Goal: Information Seeking & Learning: Learn about a topic

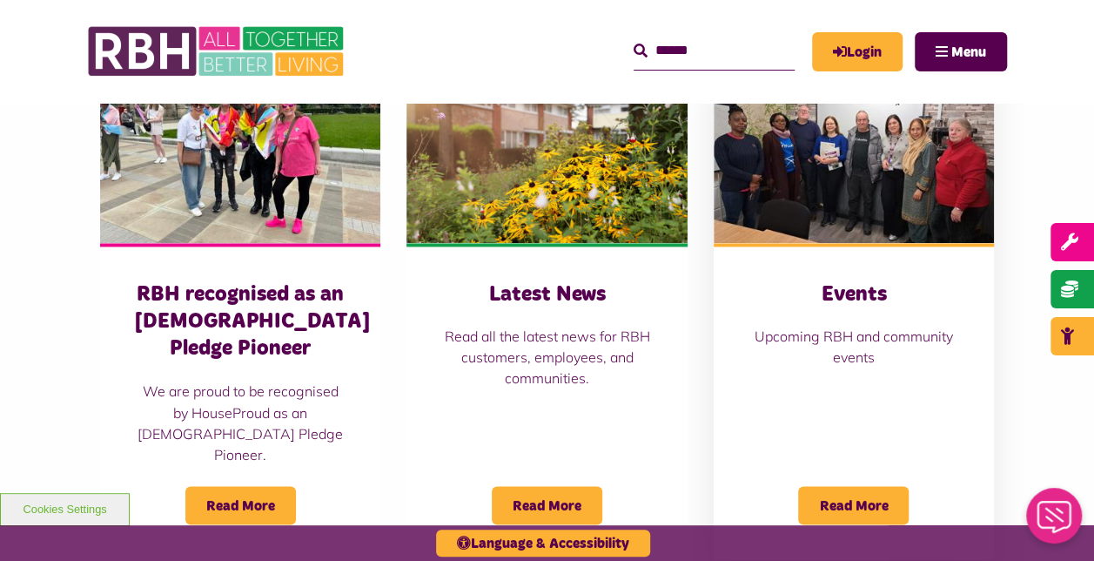
scroll to position [1219, 0]
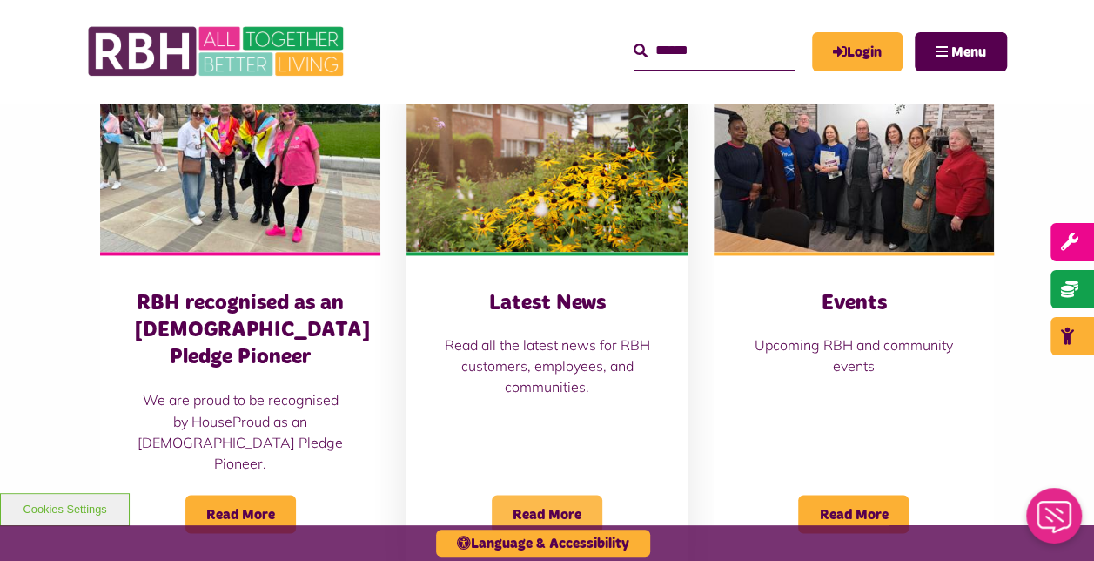
click at [540, 495] on span "Read More" at bounding box center [547, 514] width 111 height 38
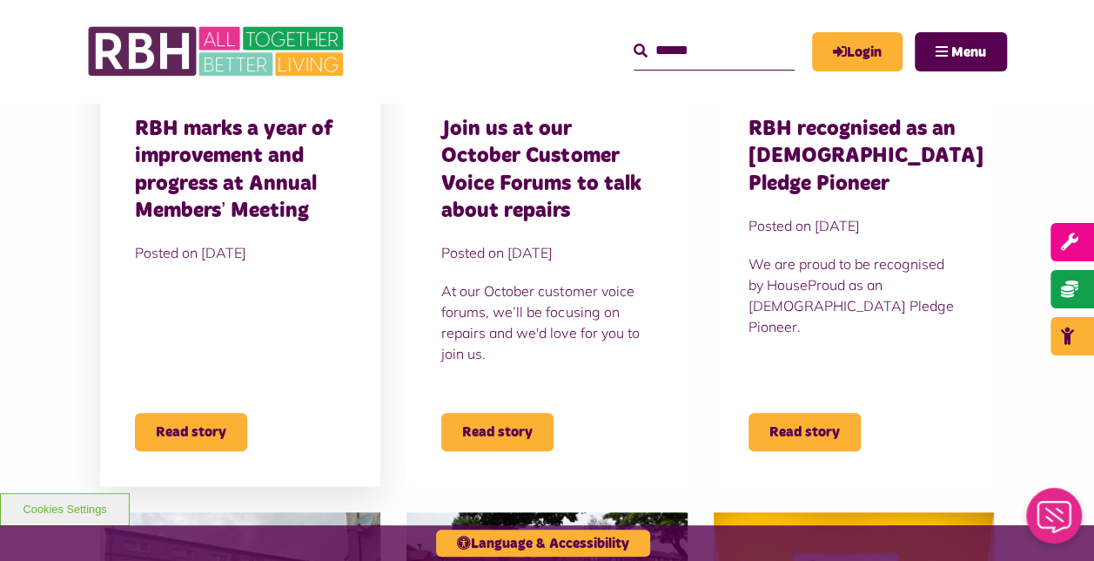
scroll to position [784, 0]
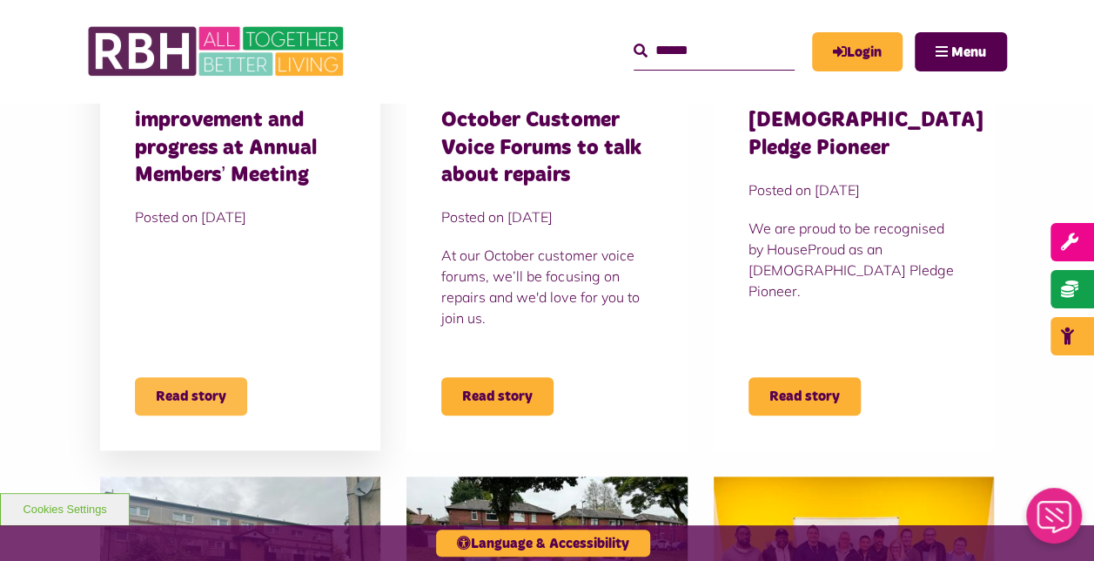
click at [179, 386] on span "Read story" at bounding box center [191, 396] width 112 height 38
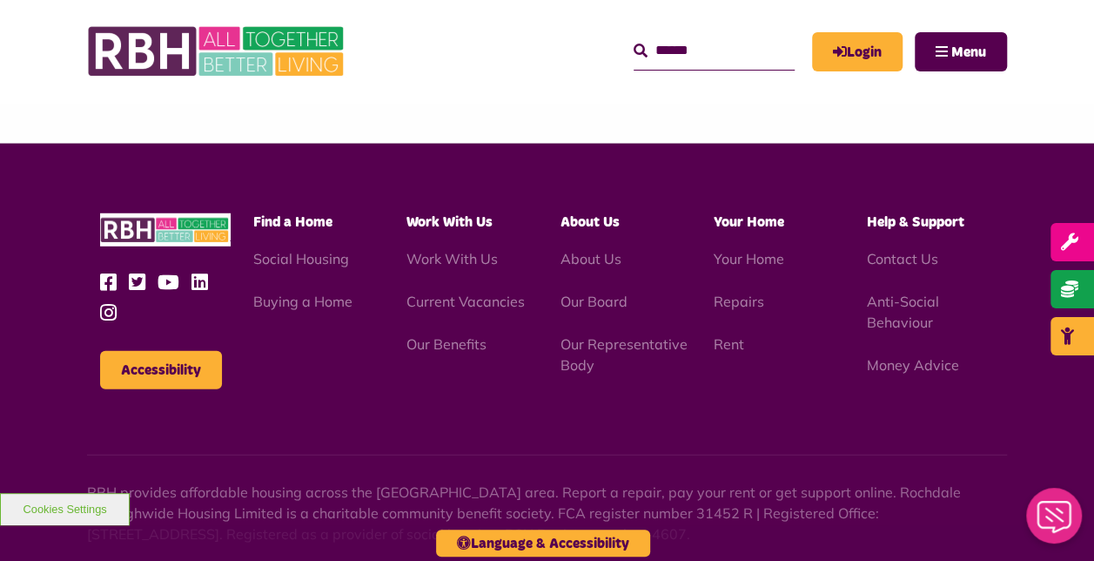
scroll to position [2351, 0]
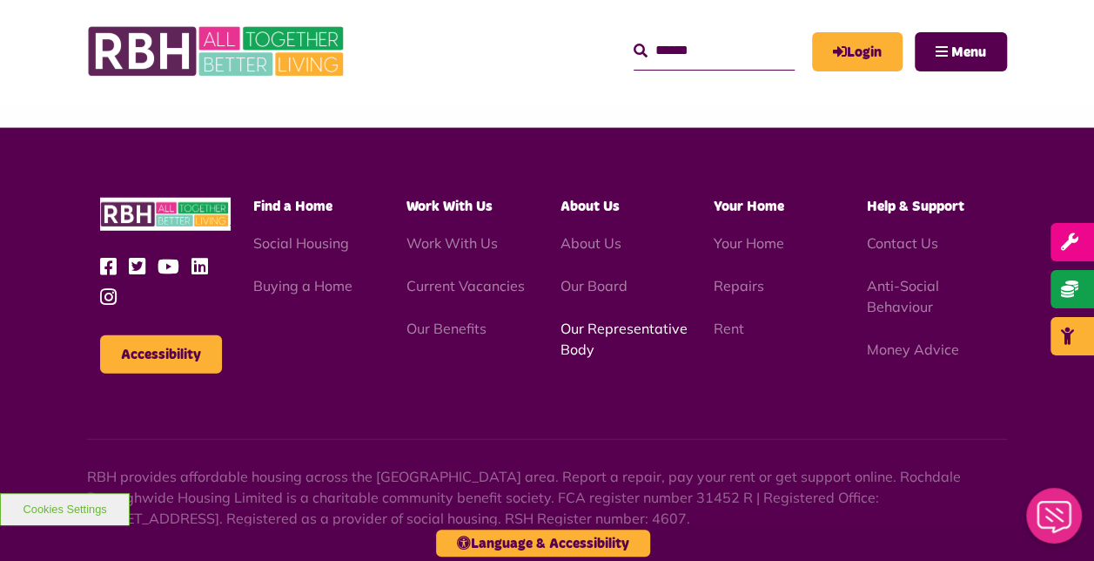
click at [595, 320] on link "Our Representative Body" at bounding box center [623, 339] width 127 height 38
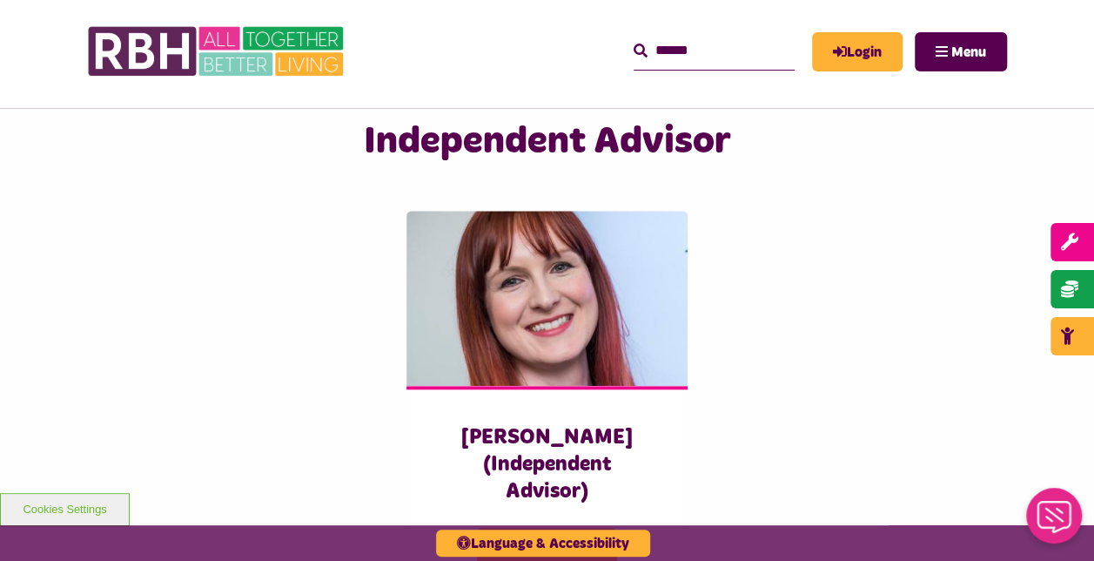
scroll to position [3918, 0]
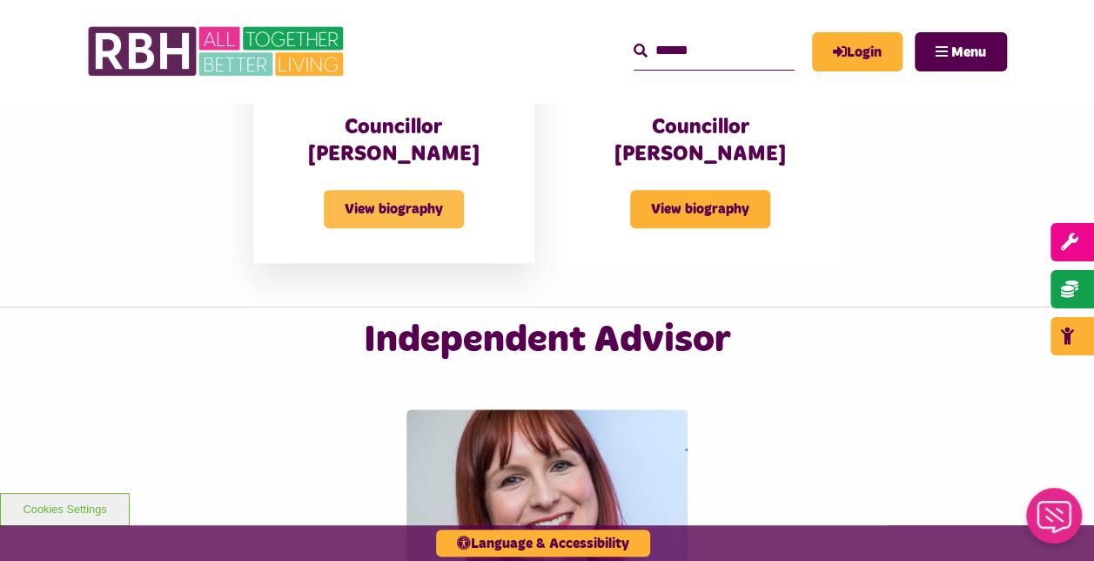
click at [388, 207] on span "View biography" at bounding box center [394, 209] width 140 height 38
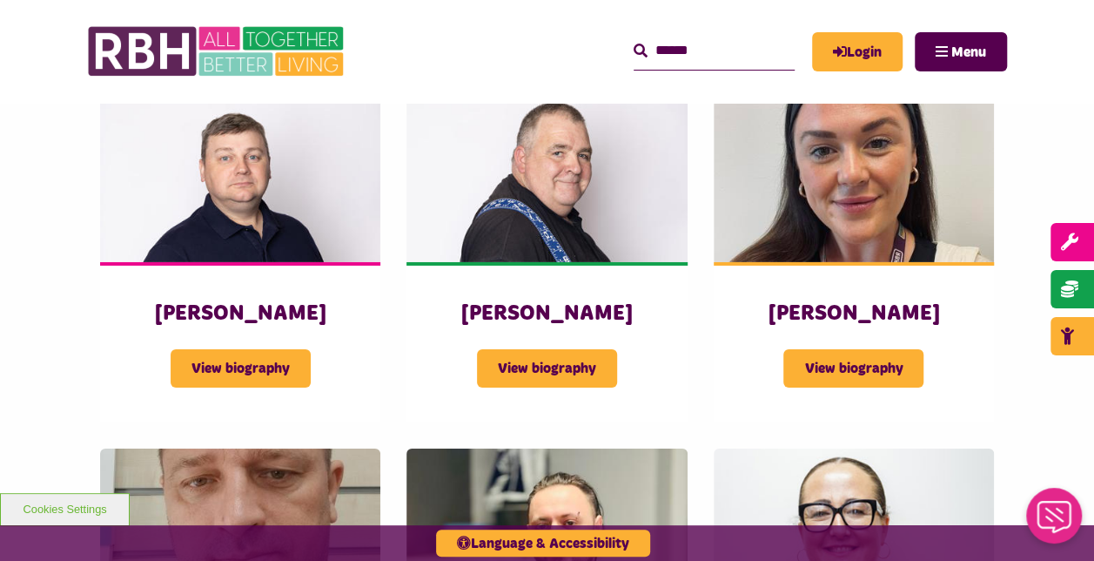
scroll to position [2873, 0]
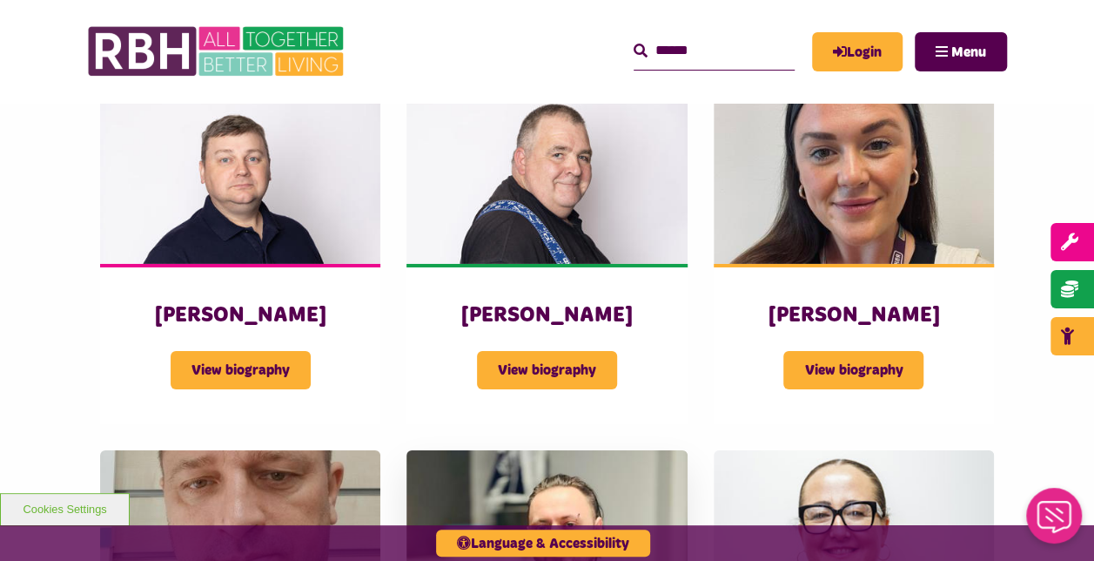
scroll to position [2874, 0]
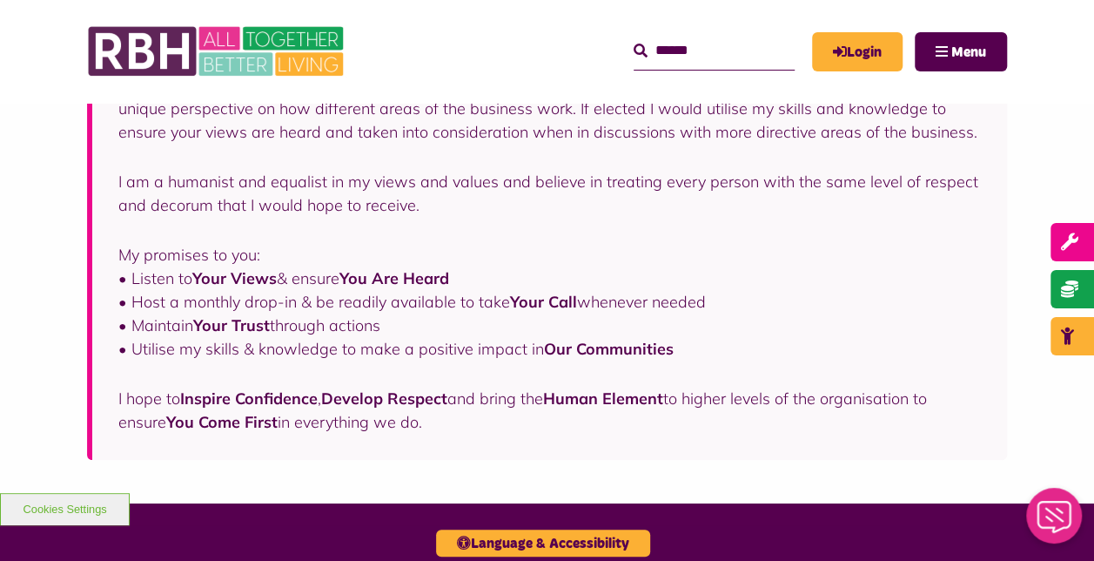
scroll to position [435, 0]
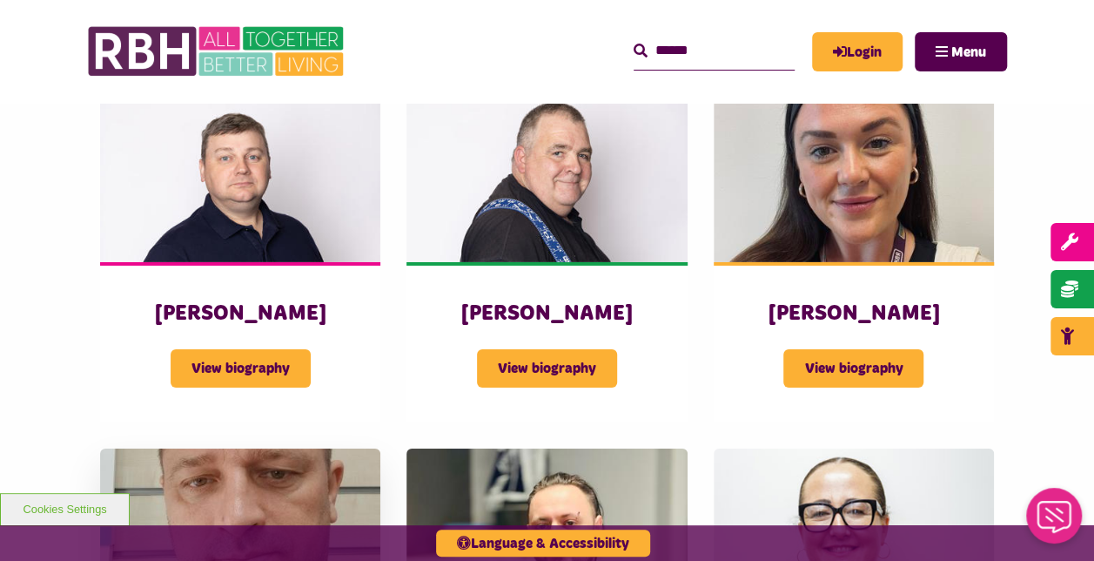
scroll to position [2875, 0]
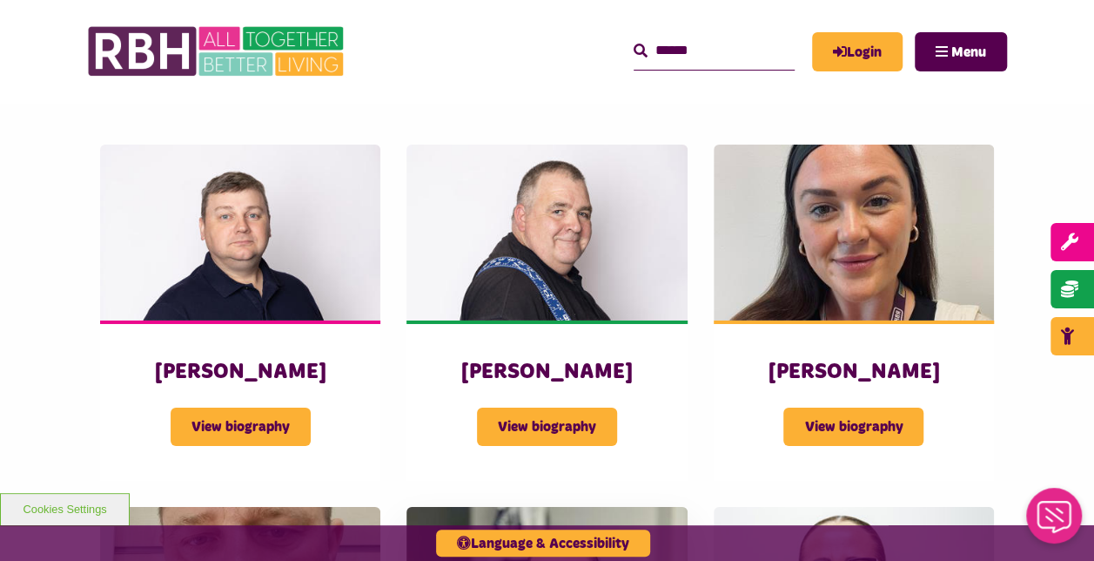
scroll to position [2790, 0]
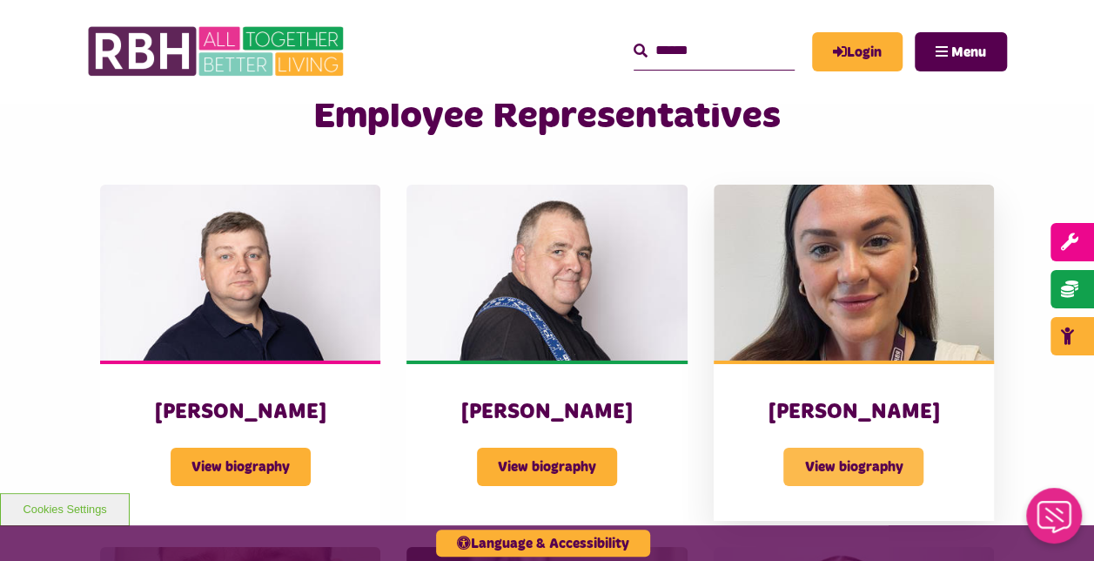
click at [837, 448] on span "View biography" at bounding box center [854, 467] width 140 height 38
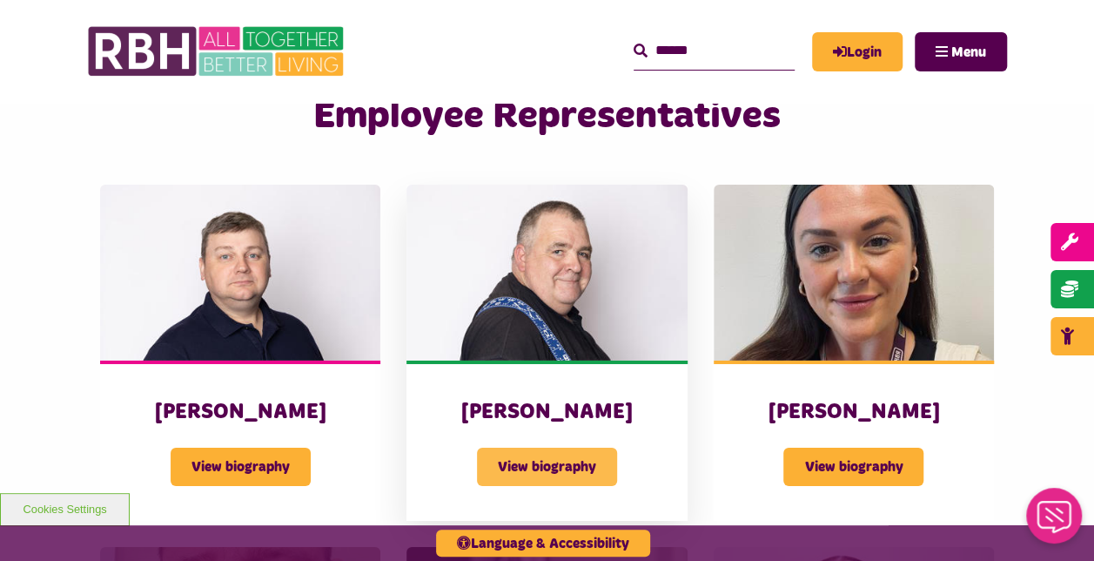
click at [521, 448] on span "View biography" at bounding box center [547, 467] width 140 height 38
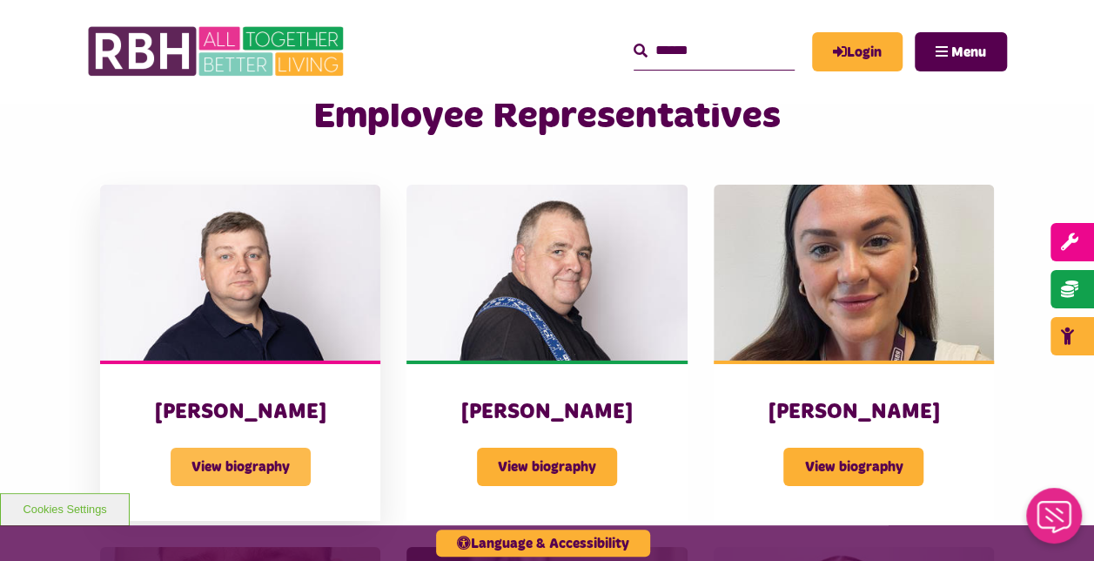
click at [241, 448] on span "View biography" at bounding box center [241, 467] width 140 height 38
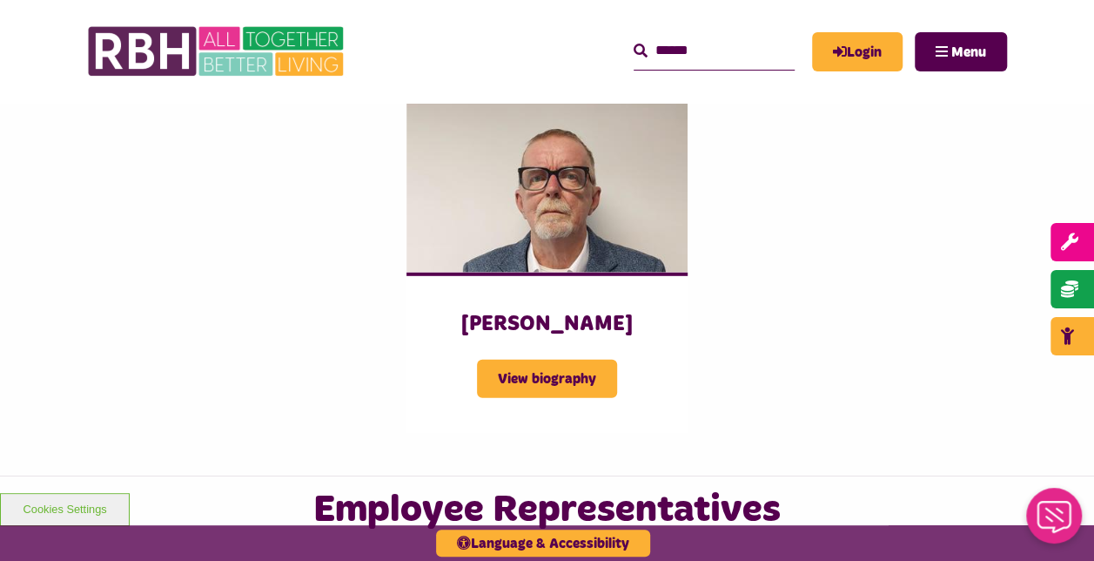
scroll to position [2356, 0]
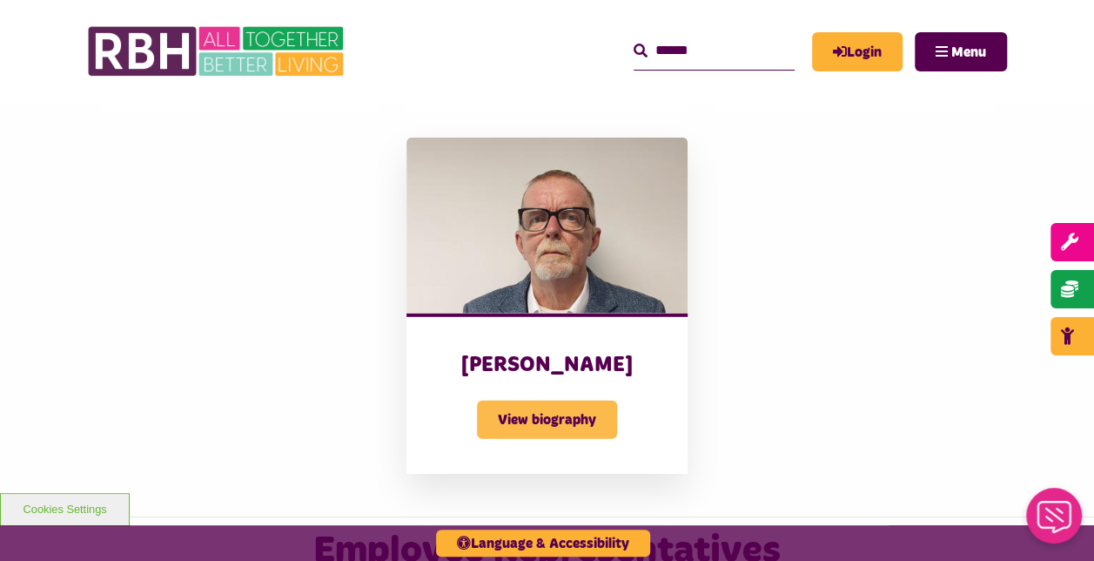
click at [508, 418] on span "View biography" at bounding box center [547, 419] width 140 height 38
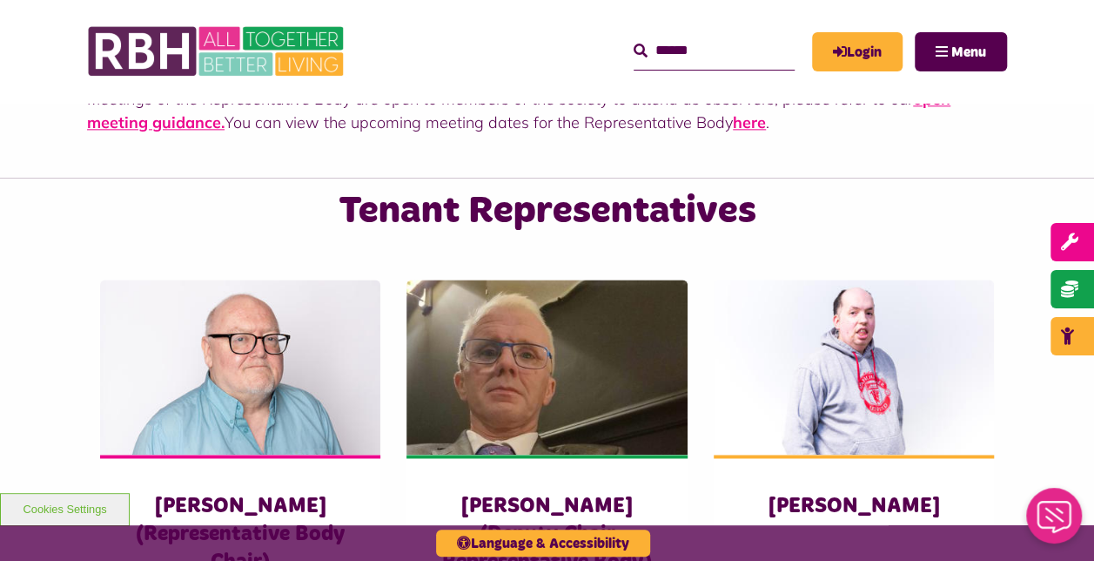
scroll to position [1050, 0]
